Goal: Find specific page/section: Find specific page/section

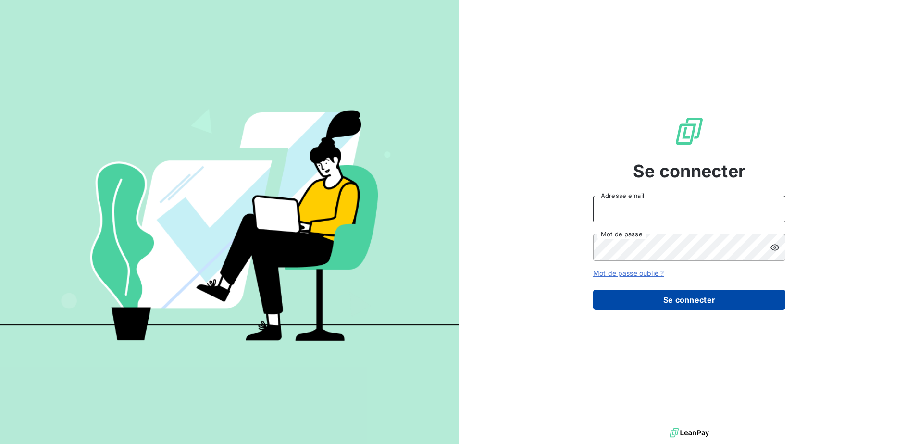
type input "[PERSON_NAME][EMAIL_ADDRESS][PERSON_NAME][DOMAIN_NAME]"
click at [673, 294] on button "Se connecter" at bounding box center [689, 300] width 192 height 20
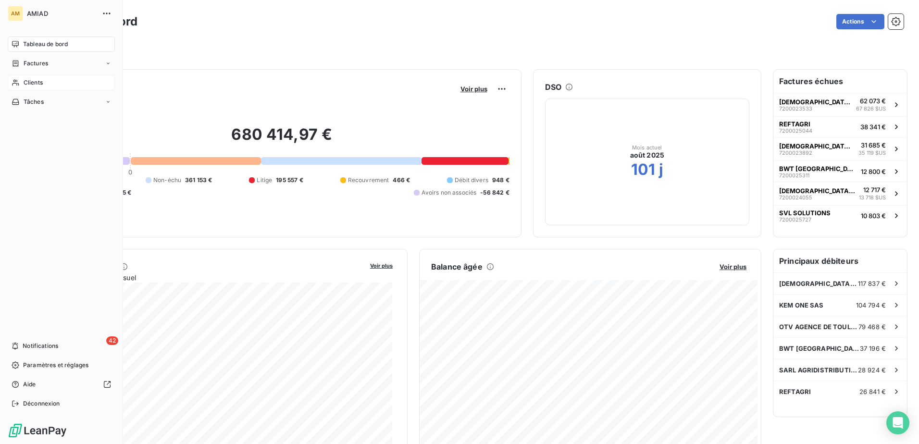
click at [22, 80] on div "Clients" at bounding box center [61, 82] width 107 height 15
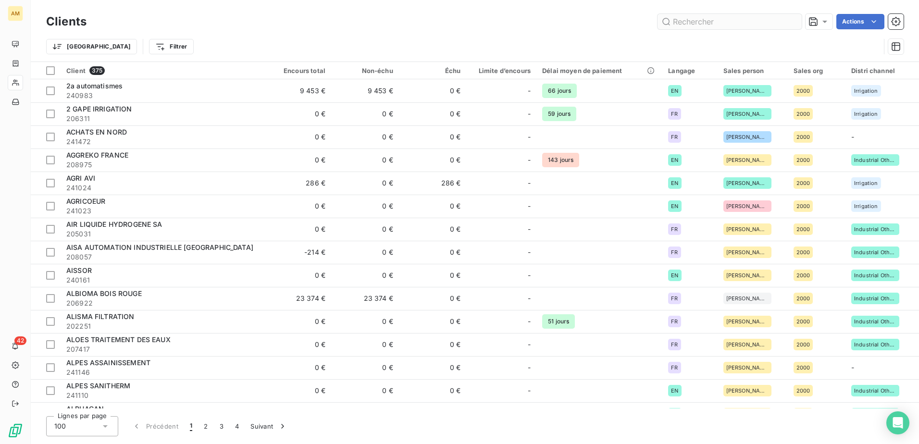
click at [751, 26] on input "text" at bounding box center [730, 21] width 144 height 15
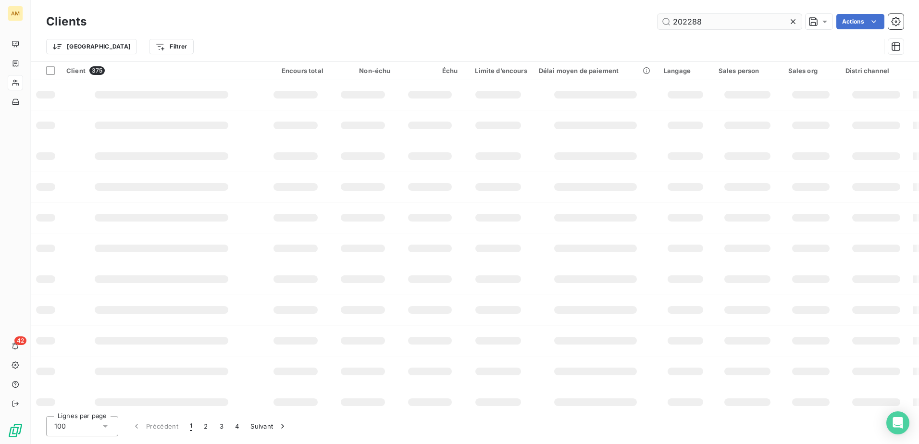
type input "202288"
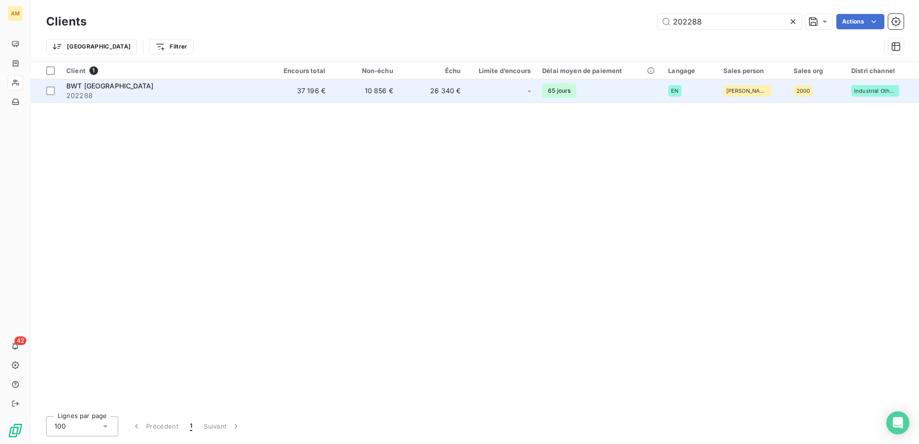
click at [124, 86] on div "BWT FRANCE" at bounding box center [161, 86] width 191 height 10
